Goal: Navigation & Orientation: Find specific page/section

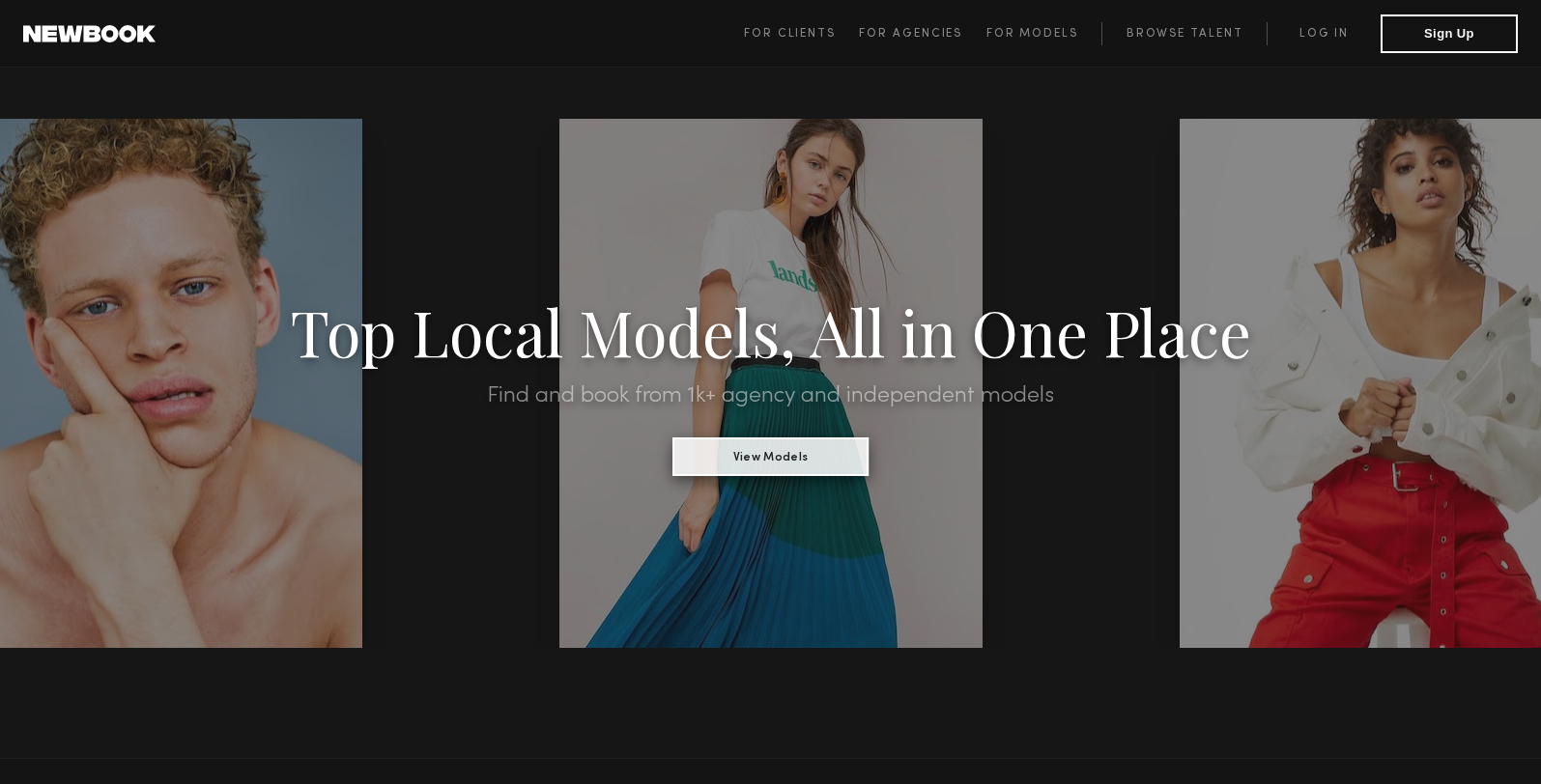
click at [755, 450] on button "View Models" at bounding box center [770, 456] width 196 height 39
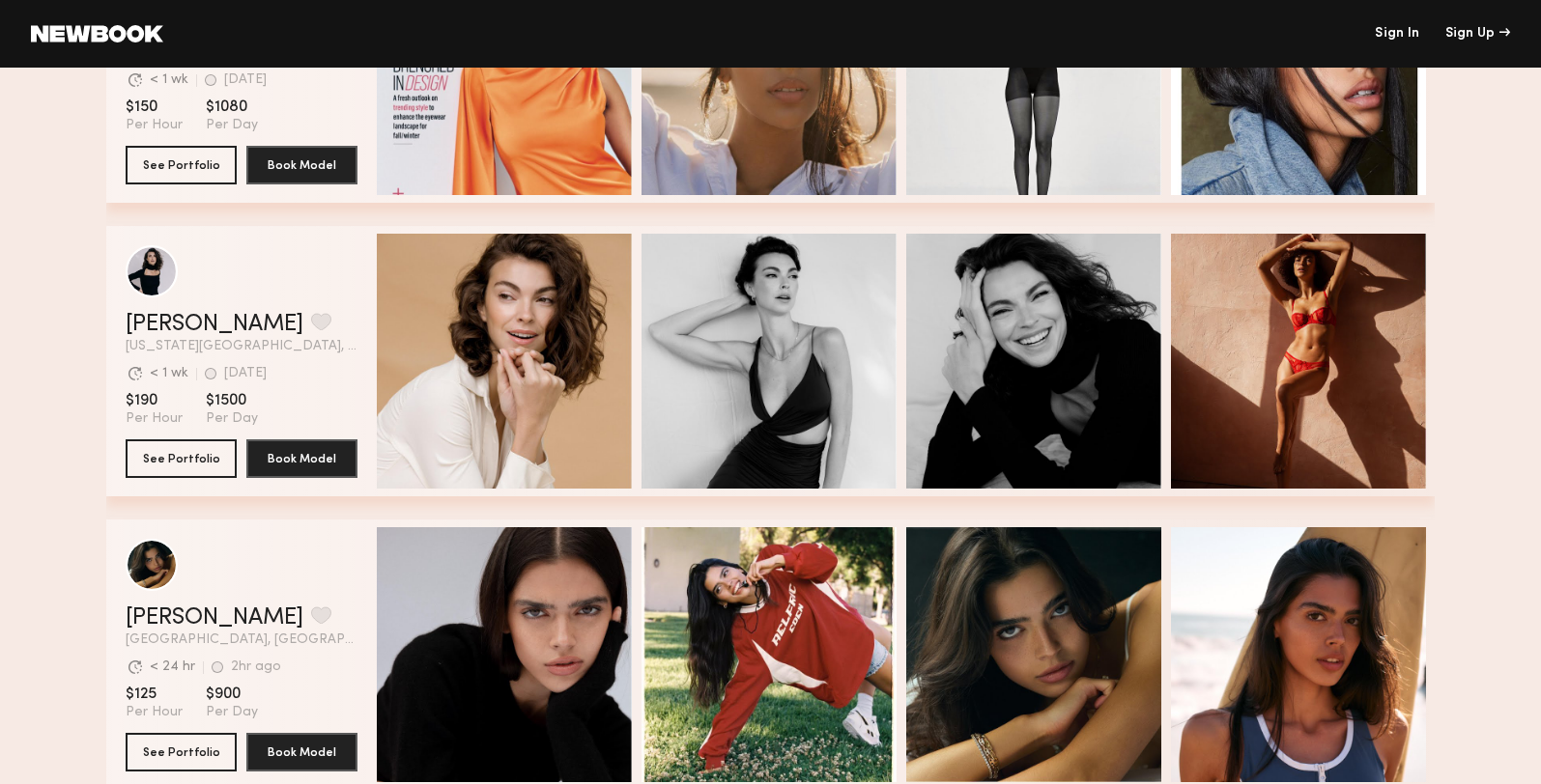
scroll to position [5786, 0]
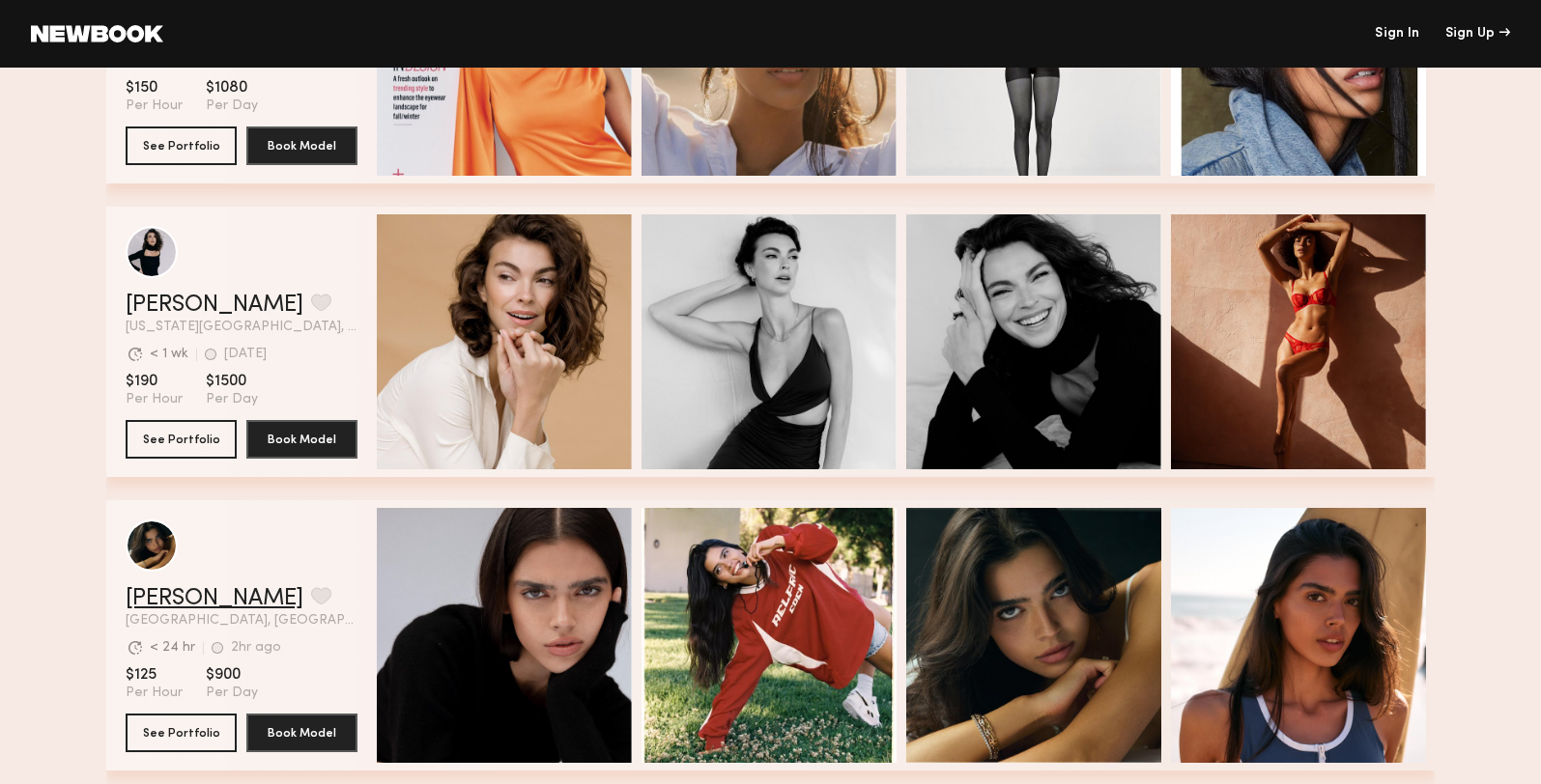
click at [166, 596] on link "Lauren S." at bounding box center [215, 598] width 178 height 23
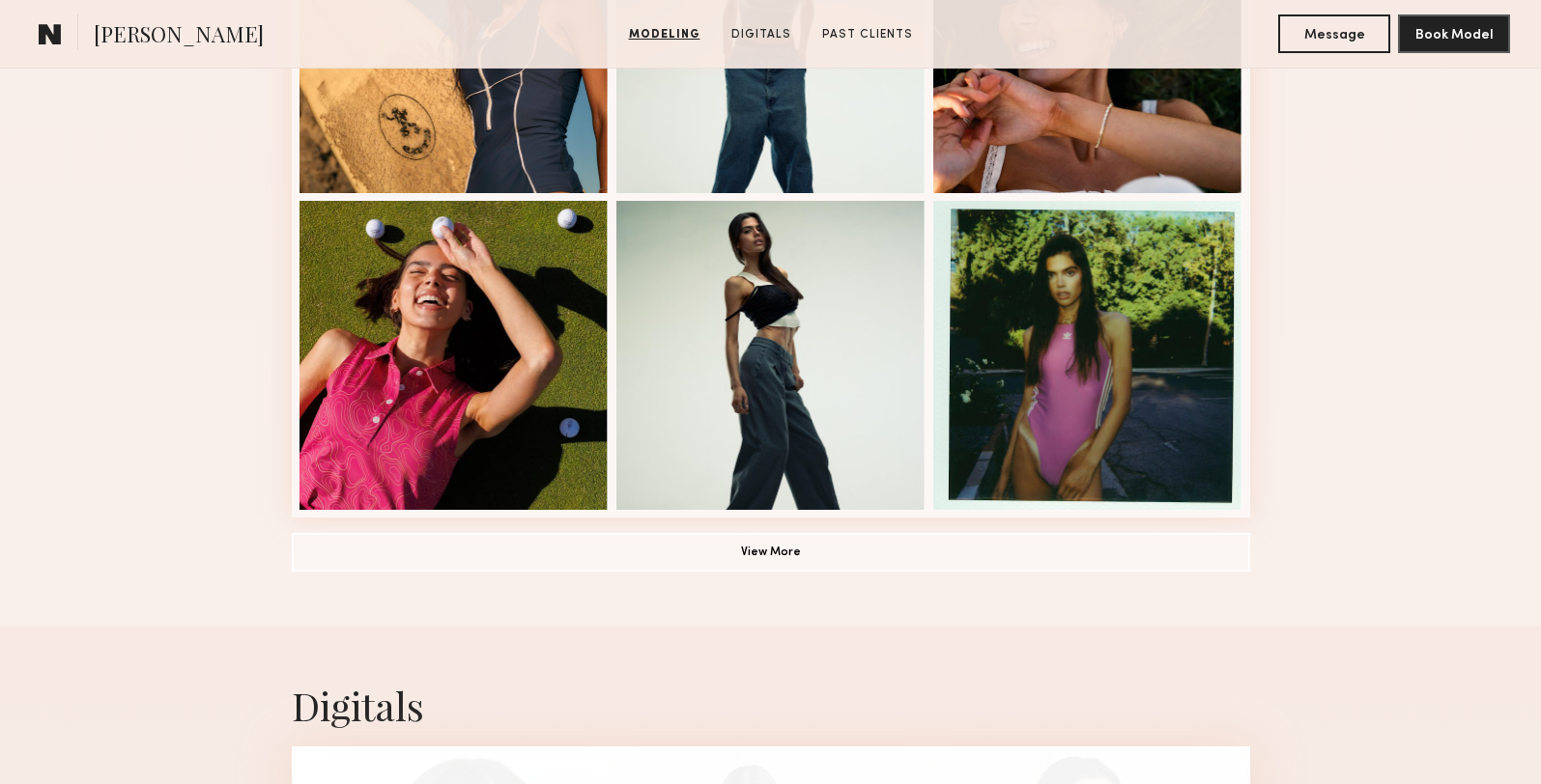
scroll to position [1325, 0]
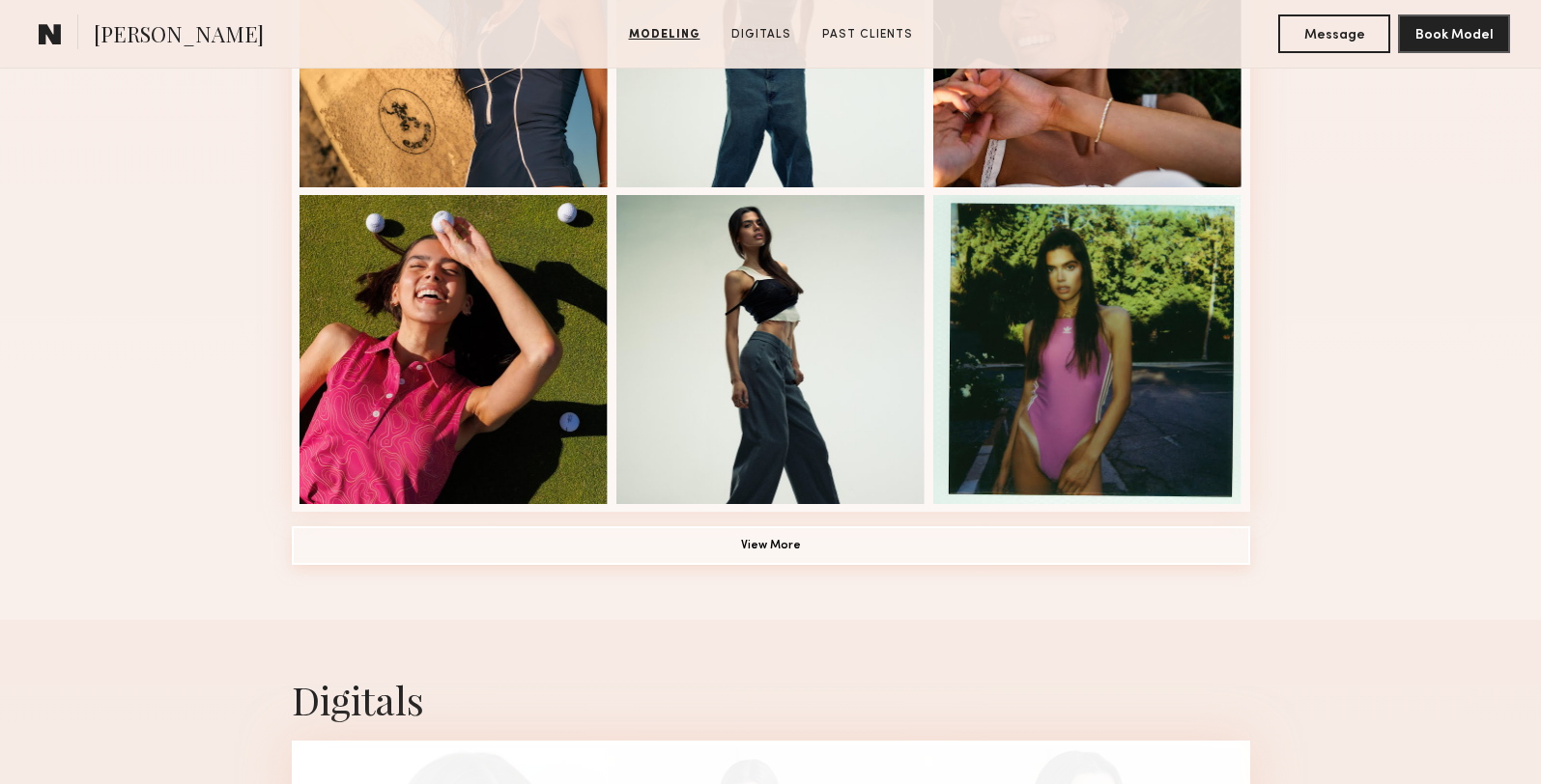
click at [737, 549] on button "View More" at bounding box center [770, 545] width 958 height 39
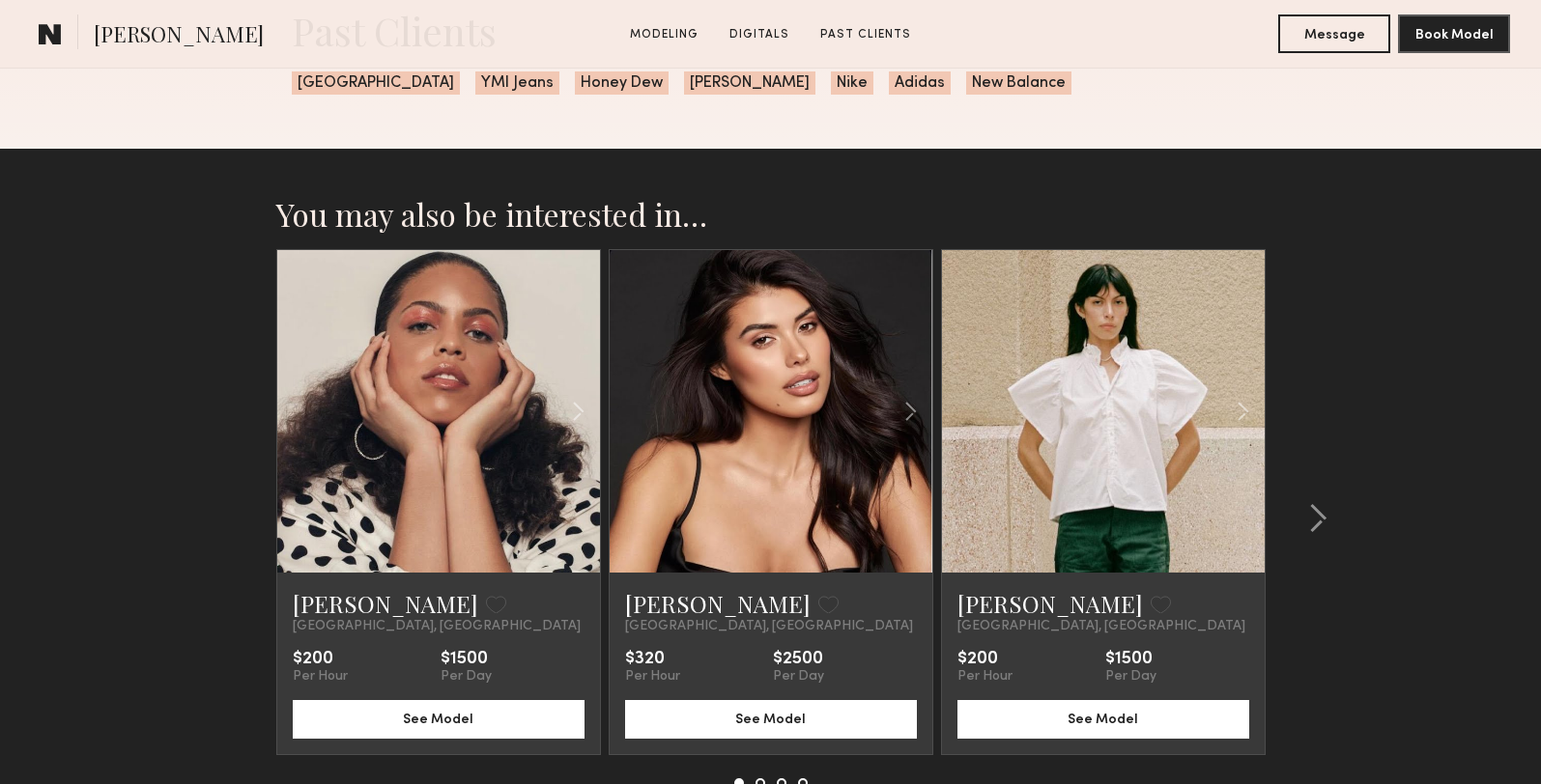
scroll to position [4170, 0]
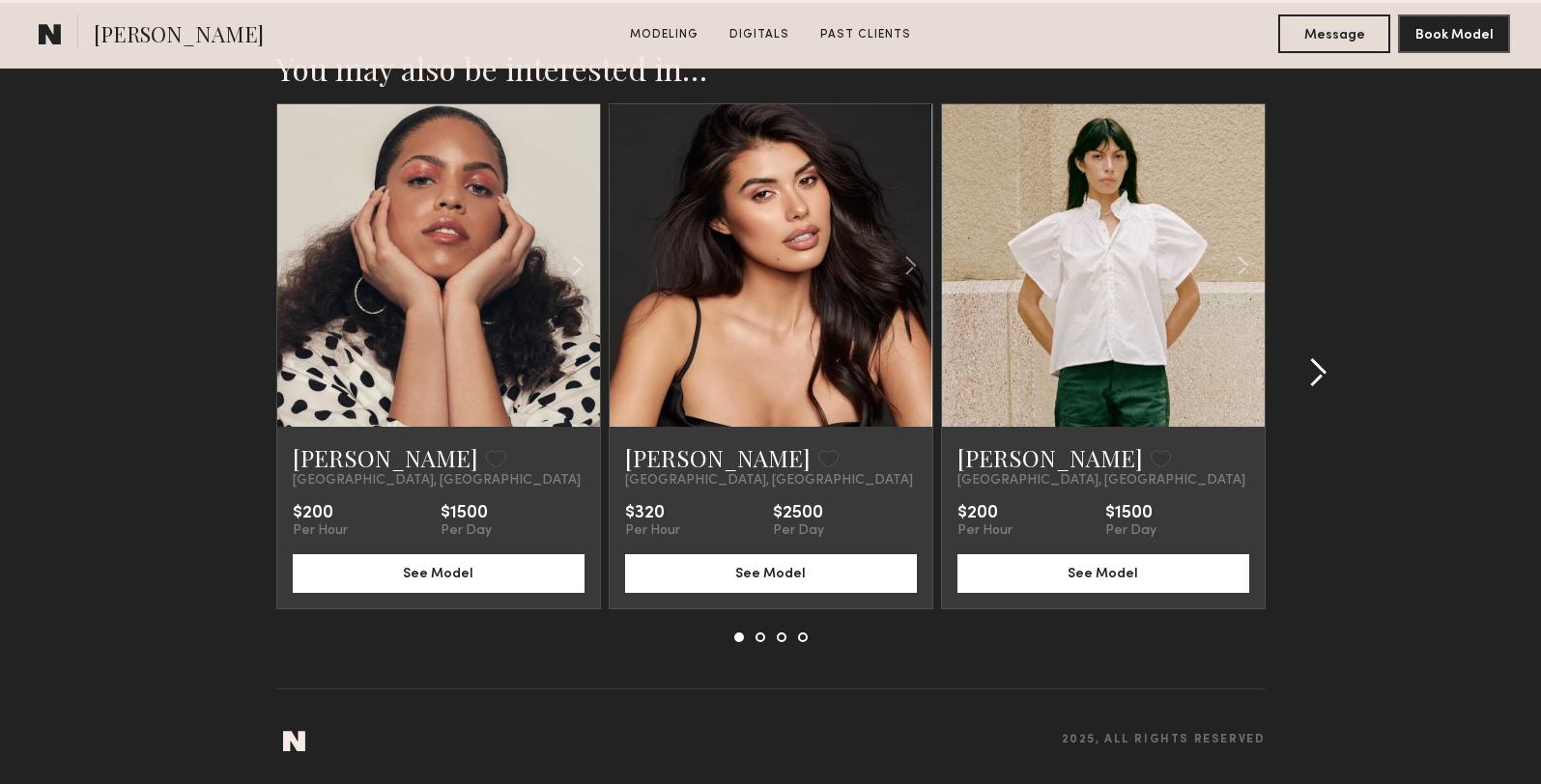
click at [1314, 367] on common-icon at bounding box center [1317, 373] width 19 height 31
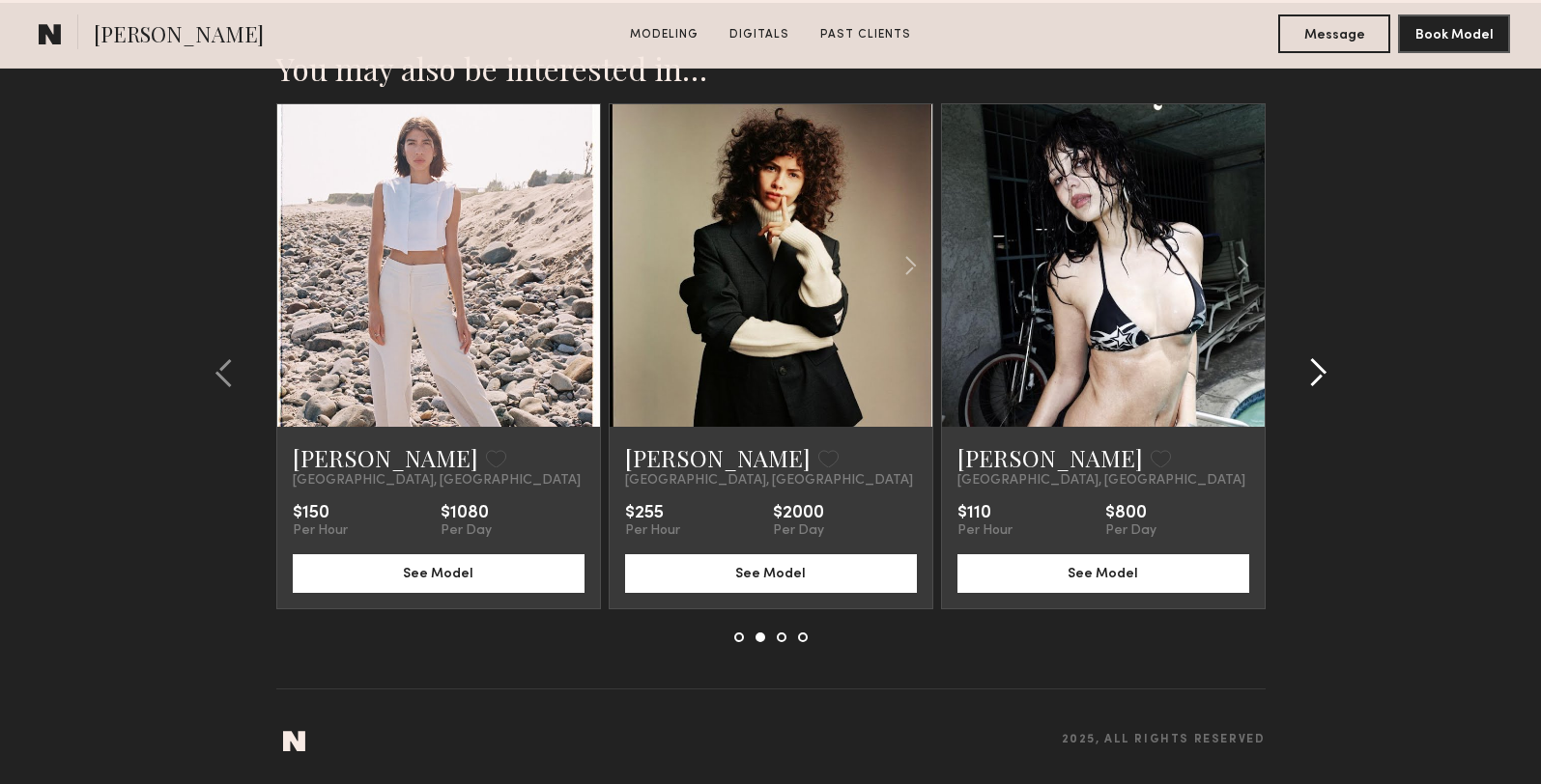
click at [1314, 367] on common-icon at bounding box center [1317, 373] width 19 height 31
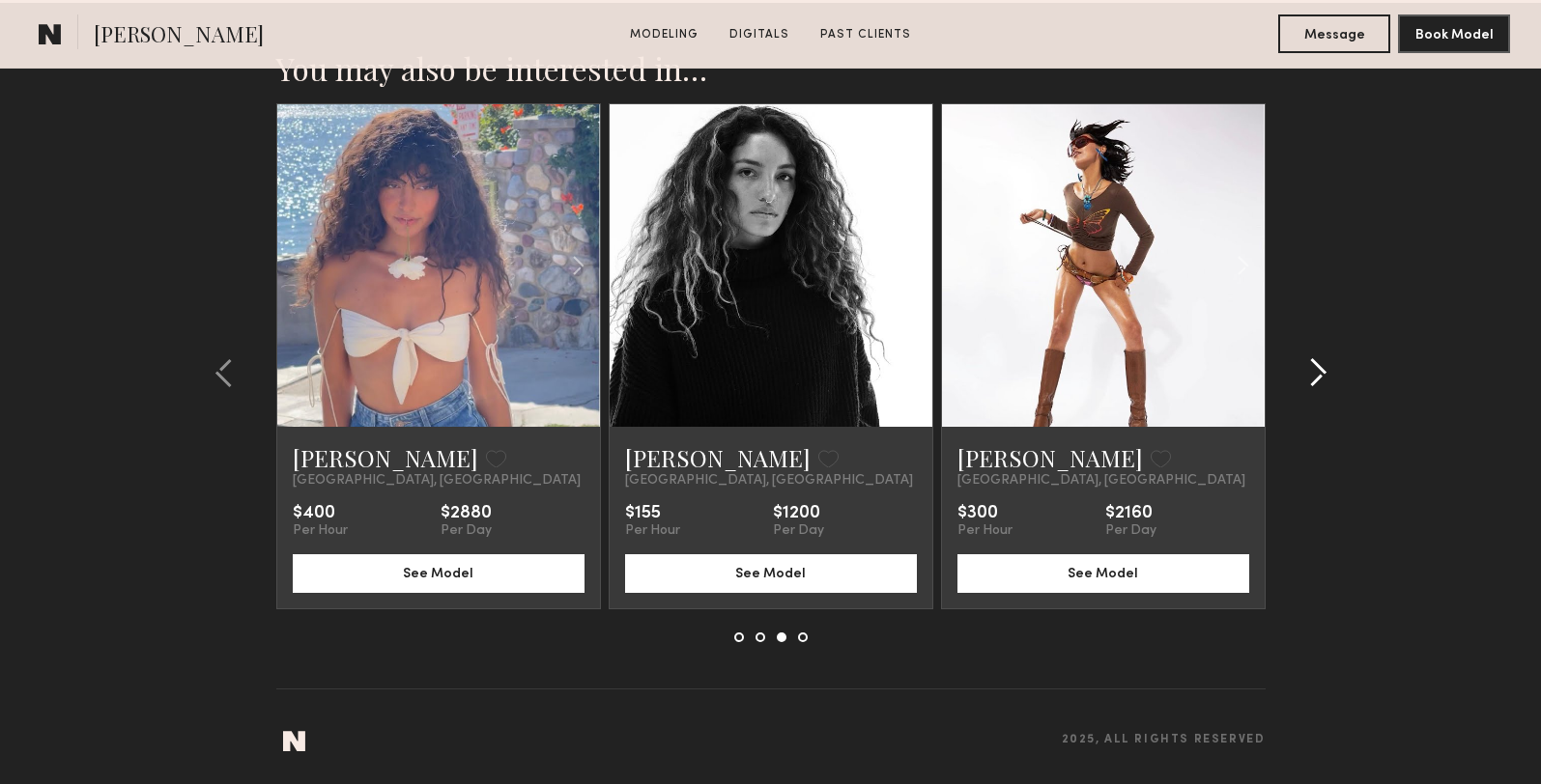
click at [1314, 367] on common-icon at bounding box center [1317, 373] width 19 height 31
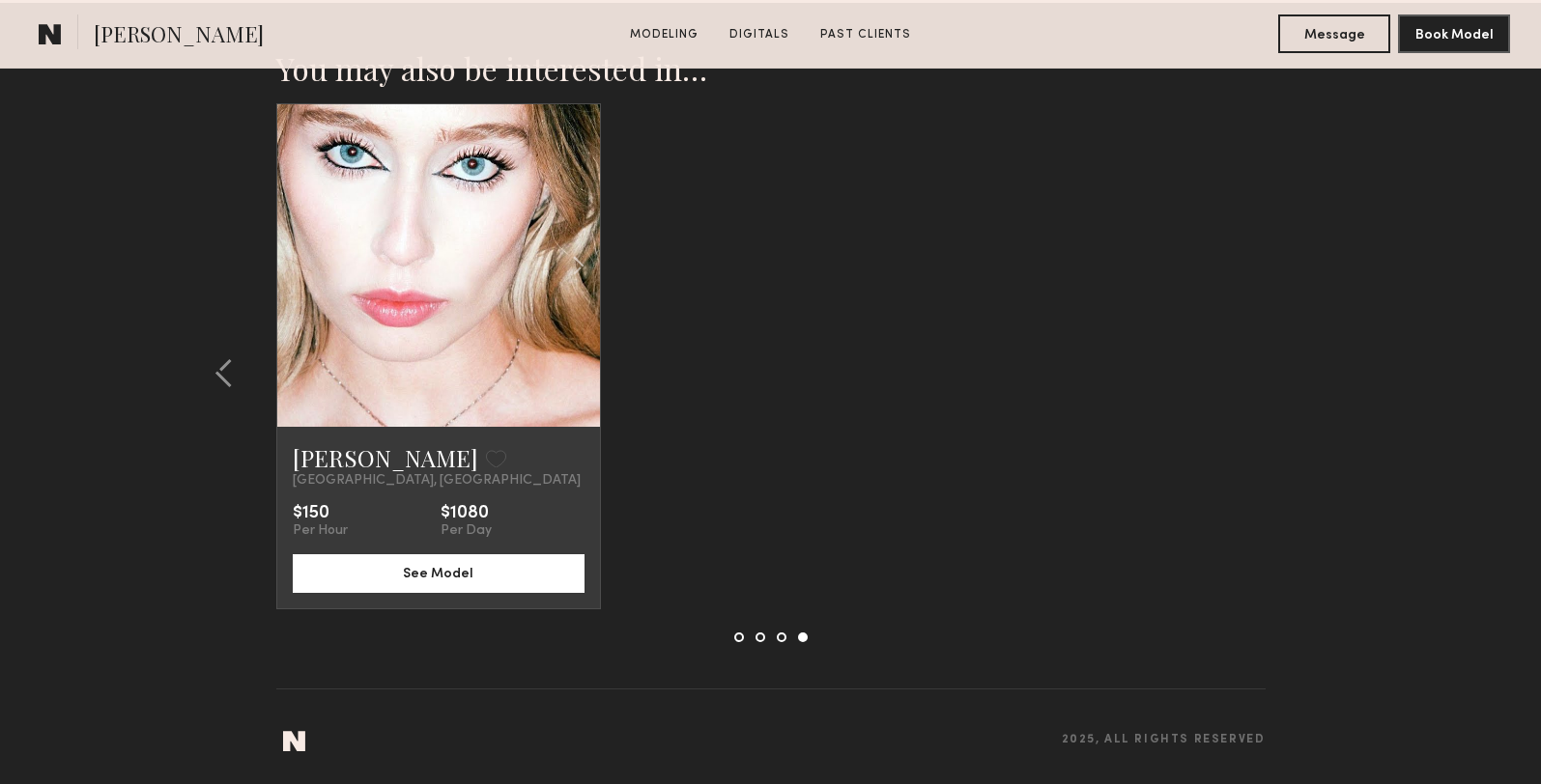
click at [490, 282] on link at bounding box center [439, 265] width 110 height 323
